Goal: Information Seeking & Learning: Learn about a topic

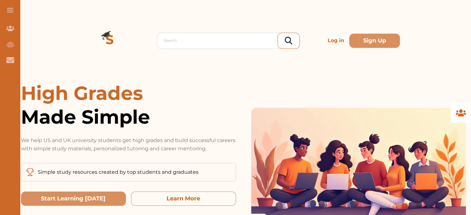
click at [332, 40] on p "Log in" at bounding box center [336, 40] width 22 height 13
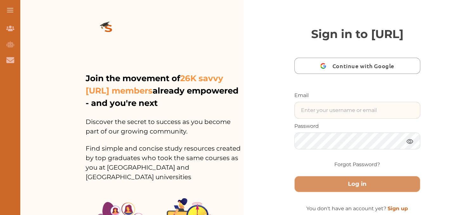
click at [321, 118] on input "text" at bounding box center [358, 110] width 126 height 16
click at [345, 118] on input "text" at bounding box center [358, 110] width 126 height 16
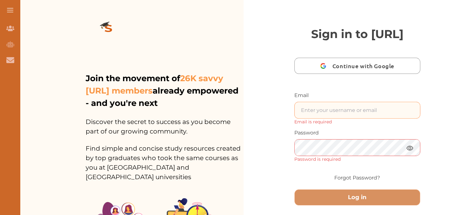
click at [346, 118] on input "text" at bounding box center [358, 110] width 126 height 16
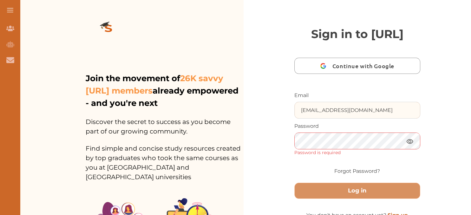
type input "deeedeecakes155@yahoo.com"
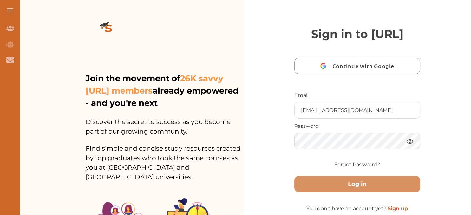
click at [294, 176] on button "Log in" at bounding box center [357, 184] width 126 height 16
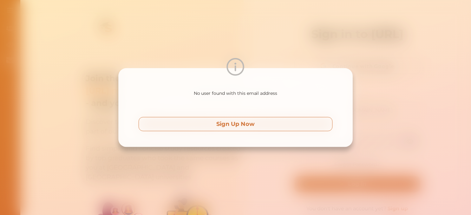
click at [314, 126] on button "Sign Up Now" at bounding box center [235, 124] width 195 height 14
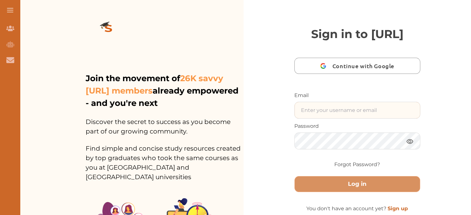
click at [362, 118] on input "text" at bounding box center [358, 110] width 126 height 16
type input "[EMAIL_ADDRESS][DOMAIN_NAME]"
click at [410, 145] on img at bounding box center [410, 141] width 8 height 8
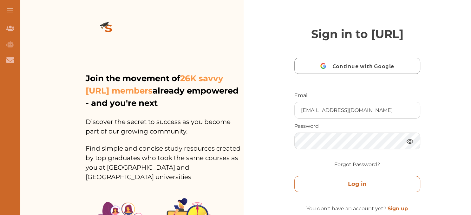
click at [382, 192] on button "Log in" at bounding box center [357, 184] width 126 height 16
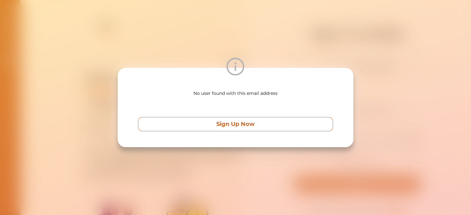
click at [308, 129] on button "Sign Up Now" at bounding box center [235, 124] width 195 height 14
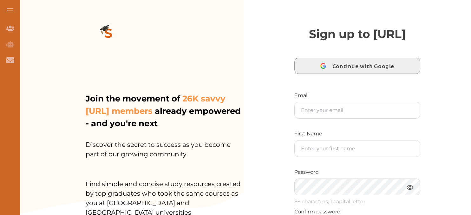
click at [362, 73] on span "Continue with Google" at bounding box center [364, 65] width 65 height 15
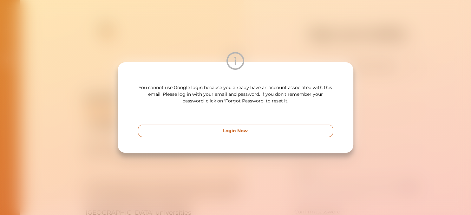
click at [240, 133] on p "Login Now" at bounding box center [235, 130] width 25 height 7
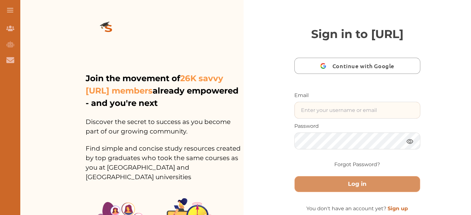
click at [344, 118] on input "text" at bounding box center [358, 110] width 126 height 16
type input "d"
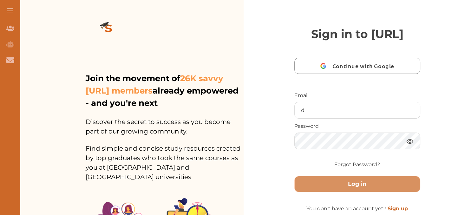
click at [363, 168] on link "Forgot Password?" at bounding box center [357, 165] width 46 height 8
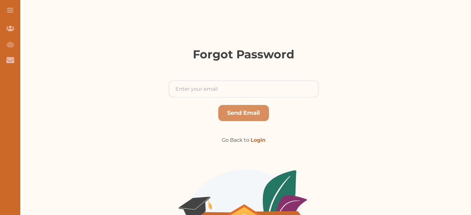
click at [272, 89] on input "email" at bounding box center [243, 89] width 149 height 16
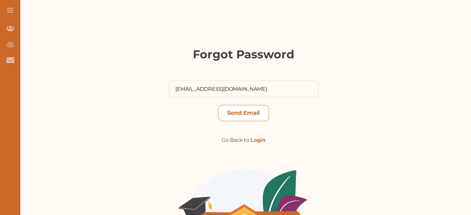
type input "deedeecakes155@gmail.com"
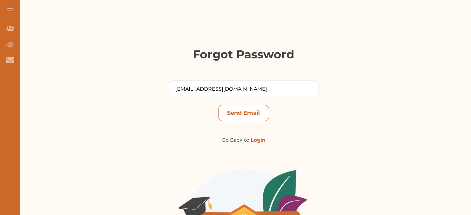
click at [249, 112] on button "Send Email" at bounding box center [243, 113] width 51 height 16
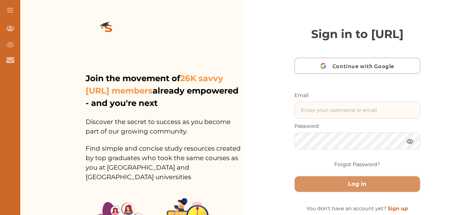
click at [322, 118] on input "text" at bounding box center [358, 110] width 126 height 16
type input "[EMAIL_ADDRESS][DOMAIN_NAME]"
click at [412, 145] on img at bounding box center [410, 141] width 8 height 8
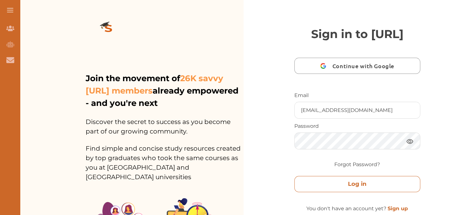
click at [368, 192] on button "Log in" at bounding box center [357, 184] width 126 height 16
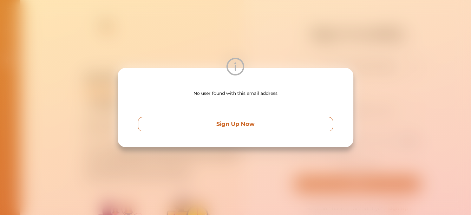
click at [290, 128] on button "Sign Up Now" at bounding box center [235, 124] width 195 height 14
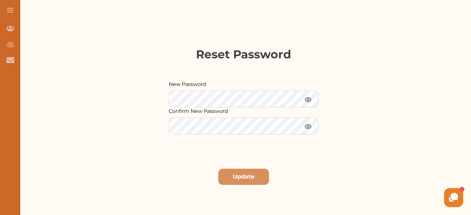
click at [310, 127] on img at bounding box center [308, 126] width 8 height 8
click at [305, 100] on img at bounding box center [308, 99] width 8 height 8
click at [250, 173] on button "Update" at bounding box center [243, 177] width 51 height 16
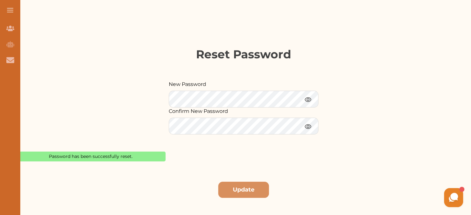
click at [12, 13] on button at bounding box center [10, 10] width 20 height 20
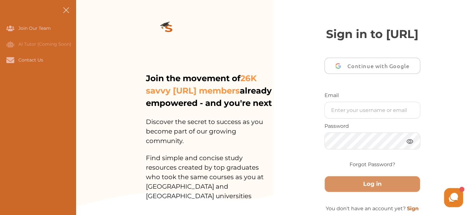
click at [104, 34] on div "Join the movement of 26K savvy StudyCrowd.AI members already empowered - and yo…" at bounding box center [175, 198] width 198 height 397
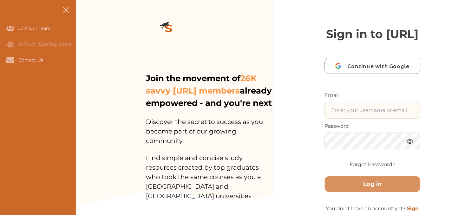
click at [348, 118] on input "text" at bounding box center [372, 110] width 95 height 16
type input "[EMAIL_ADDRESS][DOMAIN_NAME]"
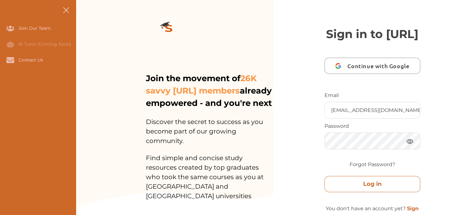
click at [371, 192] on button "Log in" at bounding box center [372, 184] width 96 height 16
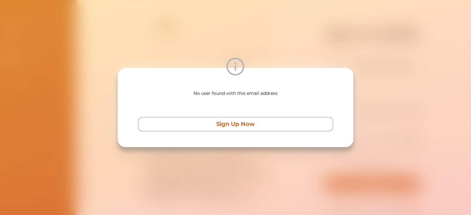
click at [302, 123] on button "Sign Up Now" at bounding box center [235, 124] width 195 height 14
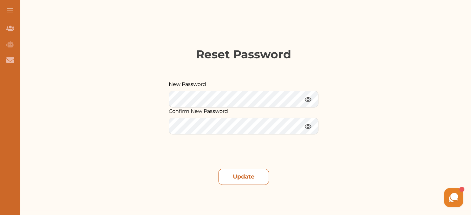
click at [264, 176] on button "Update" at bounding box center [243, 177] width 51 height 16
click at [309, 125] on img at bounding box center [308, 126] width 8 height 8
click at [245, 172] on button "Update" at bounding box center [243, 177] width 51 height 16
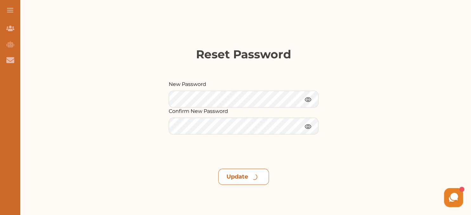
click at [245, 172] on button "Update" at bounding box center [243, 177] width 51 height 16
click at [239, 175] on button "Update" at bounding box center [243, 177] width 51 height 16
click at [228, 181] on button "Update" at bounding box center [243, 177] width 51 height 16
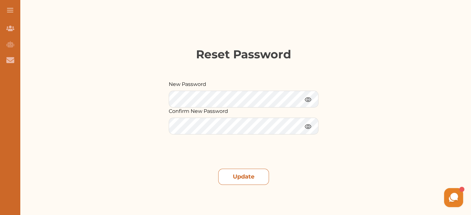
click at [228, 181] on button "Update" at bounding box center [243, 177] width 51 height 16
click at [240, 175] on button "Update" at bounding box center [243, 177] width 51 height 16
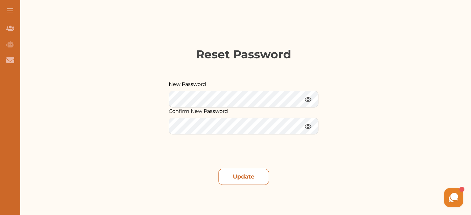
click at [240, 175] on button "Update" at bounding box center [243, 177] width 51 height 16
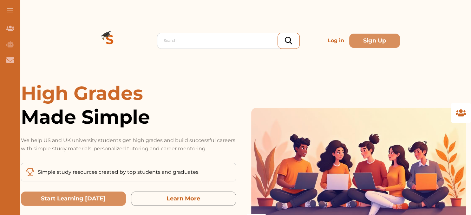
click at [338, 40] on p "Log in" at bounding box center [336, 40] width 22 height 13
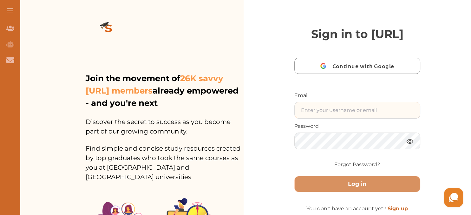
click at [340, 118] on input "text" at bounding box center [358, 110] width 126 height 16
type input "[EMAIL_ADDRESS][DOMAIN_NAME]"
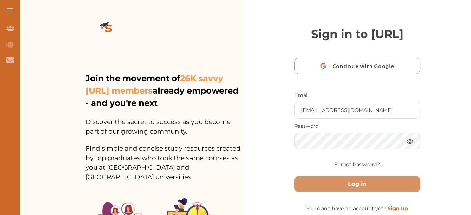
click at [413, 145] on img at bounding box center [410, 141] width 8 height 8
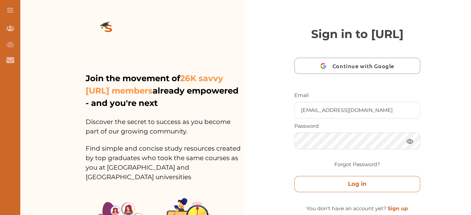
click at [375, 192] on button "Log in" at bounding box center [357, 184] width 126 height 16
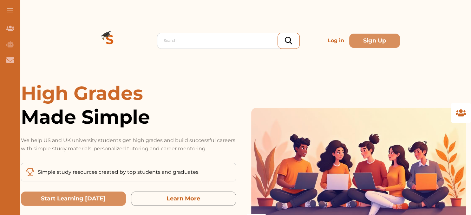
click at [335, 37] on p "Log in" at bounding box center [336, 40] width 22 height 13
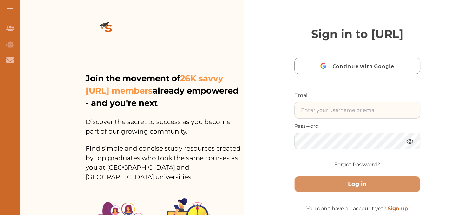
click at [315, 118] on input "text" at bounding box center [358, 110] width 126 height 16
type input "[EMAIL_ADDRESS][DOMAIN_NAME]"
click at [412, 145] on img at bounding box center [410, 141] width 8 height 8
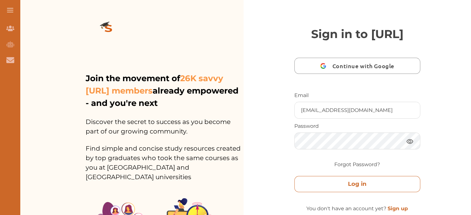
click at [381, 192] on button "Log in" at bounding box center [357, 184] width 126 height 16
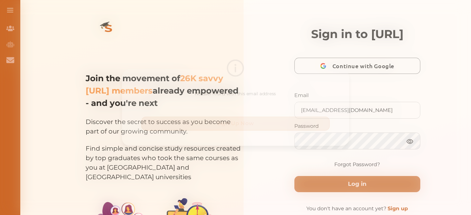
click at [279, 125] on button "Sign Up Now" at bounding box center [235, 124] width 195 height 14
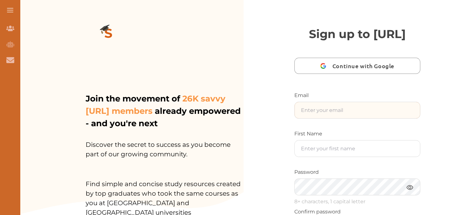
click at [340, 118] on input "text" at bounding box center [358, 110] width 126 height 16
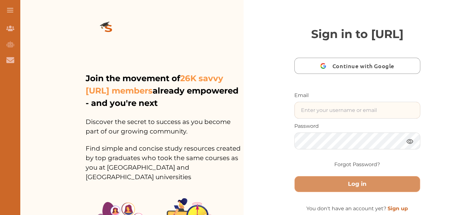
click at [320, 118] on input "text" at bounding box center [358, 110] width 126 height 16
click at [324, 118] on input "text" at bounding box center [358, 110] width 126 height 16
paste input "[EMAIL_ADDRESS][DOMAIN_NAME]"
type input "Deedeecakes155@gmail.com"
click at [407, 145] on img at bounding box center [410, 141] width 8 height 8
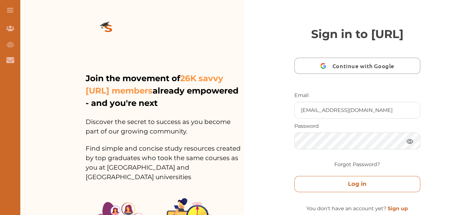
click at [383, 192] on button "Log in" at bounding box center [357, 184] width 126 height 16
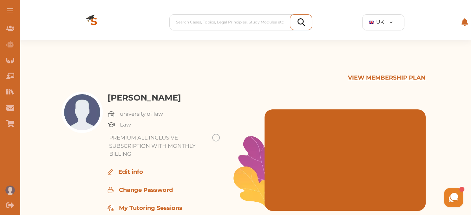
click at [13, 10] on button at bounding box center [10, 10] width 20 height 20
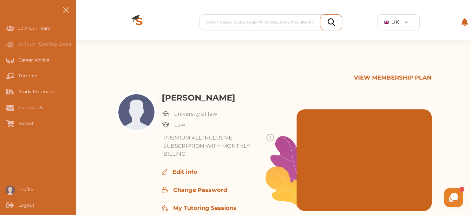
click at [138, 55] on div "VIEW MEMBERSHIP PLAN [PERSON_NAME] university of law Law PREMIUM ALL INCLUSIVE …" at bounding box center [273, 161] width 395 height 242
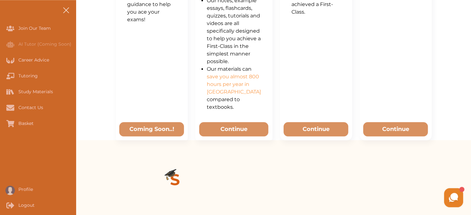
scroll to position [532, 0]
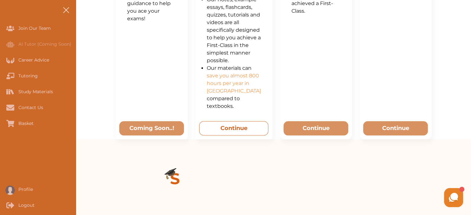
click at [231, 135] on button "Continue" at bounding box center [233, 128] width 69 height 14
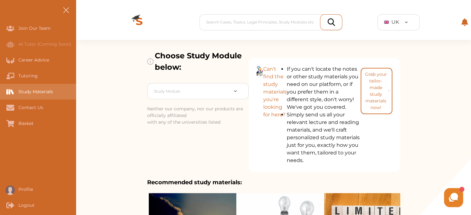
click at [46, 87] on div "Study Materials" at bounding box center [38, 92] width 76 height 16
click at [0, 92] on div "Study Materials" at bounding box center [0, 92] width 0 height 16
click at [0, 91] on div "Study Materials" at bounding box center [0, 92] width 0 height 16
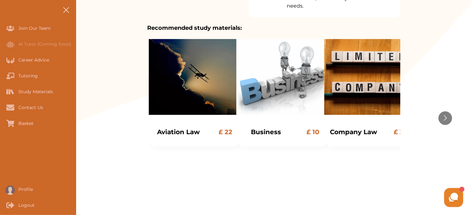
scroll to position [155, 0]
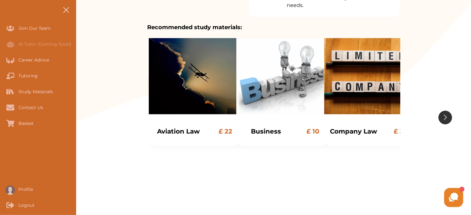
click at [443, 119] on button "Go to next slide" at bounding box center [445, 118] width 14 height 14
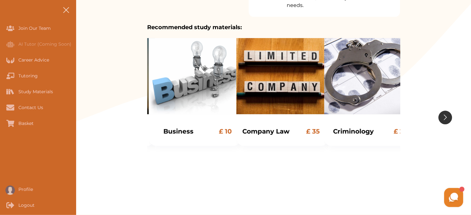
click at [443, 119] on button "Go to next slide" at bounding box center [445, 118] width 14 height 14
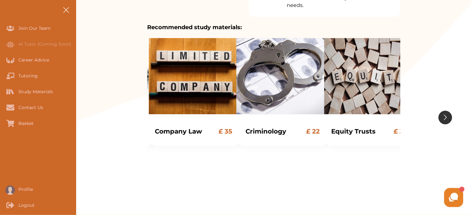
click at [443, 119] on button "Go to next slide" at bounding box center [445, 118] width 14 height 14
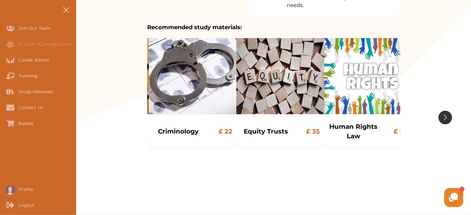
click at [443, 119] on button "Go to next slide" at bounding box center [445, 118] width 14 height 14
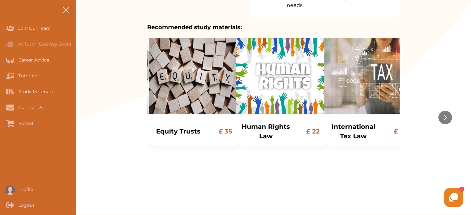
scroll to position [0, 0]
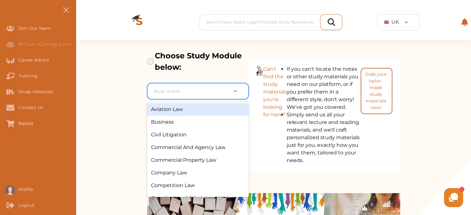
click at [237, 94] on div at bounding box center [239, 91] width 17 height 7
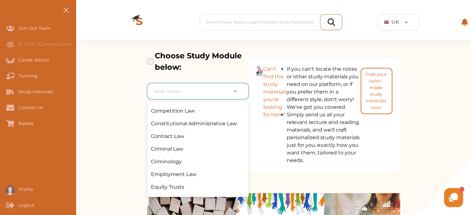
scroll to position [86, 0]
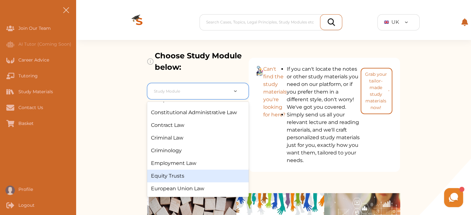
click at [196, 176] on div "Equity Trusts" at bounding box center [197, 176] width 101 height 13
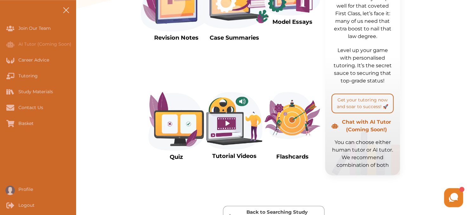
scroll to position [206, 0]
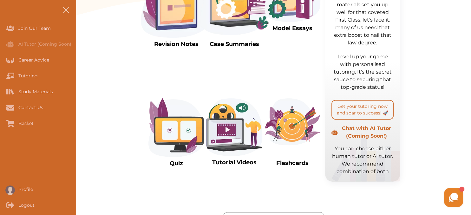
click at [232, 141] on img at bounding box center [234, 127] width 56 height 58
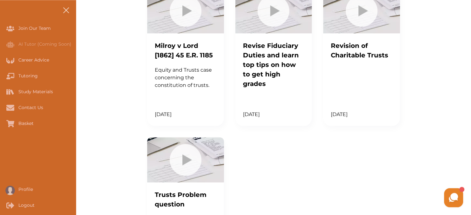
scroll to position [545, 0]
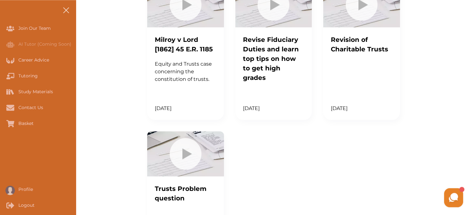
click at [185, 151] on img at bounding box center [186, 154] width 32 height 32
